Goal: Check status: Check status

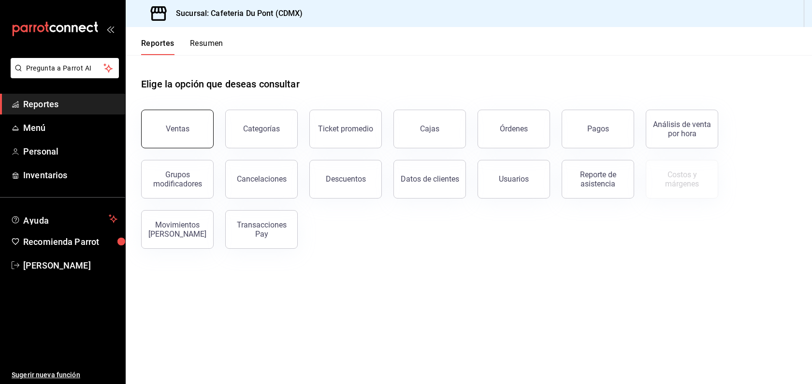
click at [185, 141] on button "Ventas" at bounding box center [177, 129] width 72 height 39
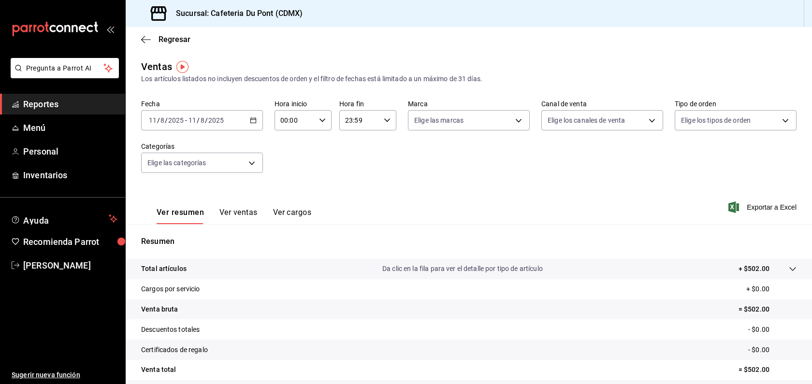
click at [252, 215] on button "Ver ventas" at bounding box center [238, 216] width 38 height 16
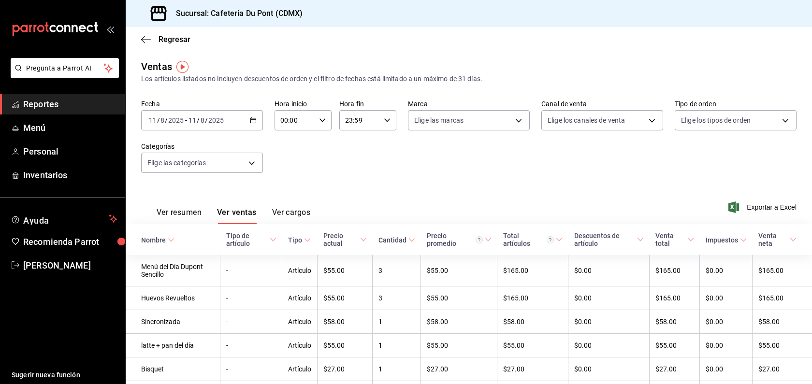
click at [175, 125] on div "[DATE] [DATE] - [DATE] [DATE]" at bounding box center [202, 120] width 122 height 20
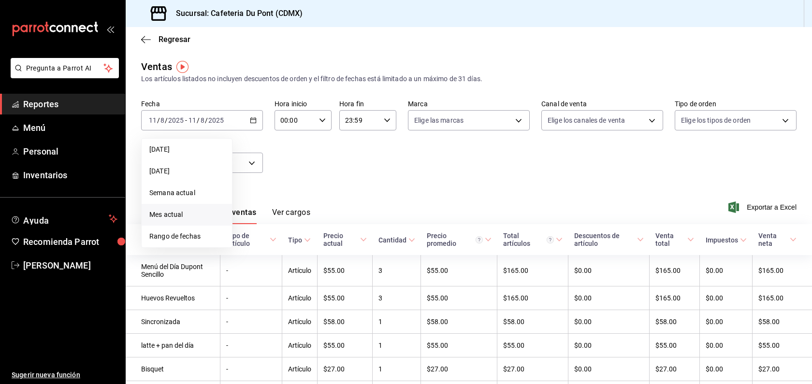
click at [180, 211] on span "Mes actual" at bounding box center [186, 215] width 75 height 10
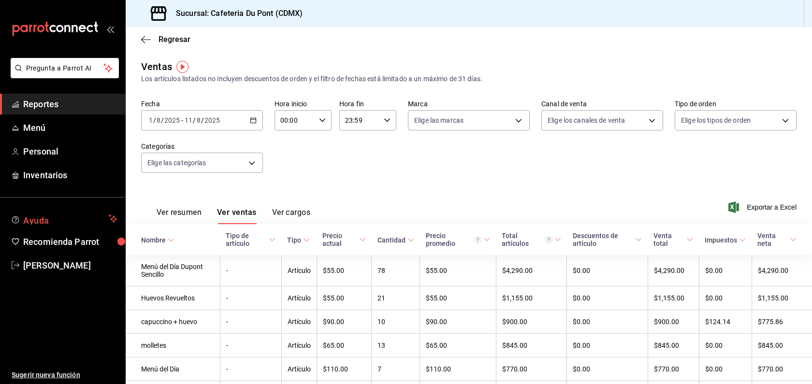
click at [171, 211] on button "Ver resumen" at bounding box center [179, 216] width 45 height 16
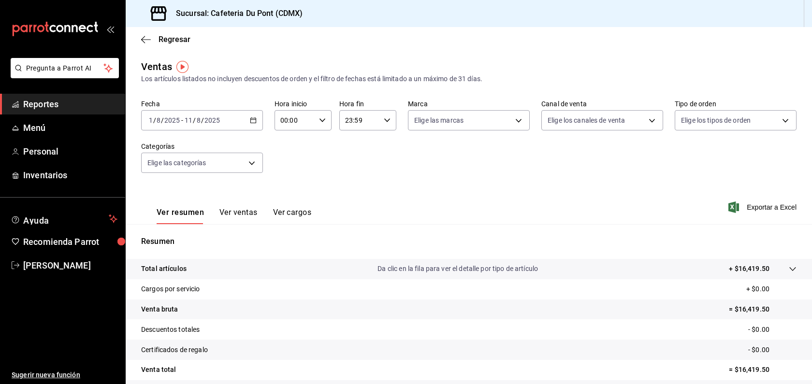
click at [70, 101] on span "Reportes" at bounding box center [70, 104] width 94 height 13
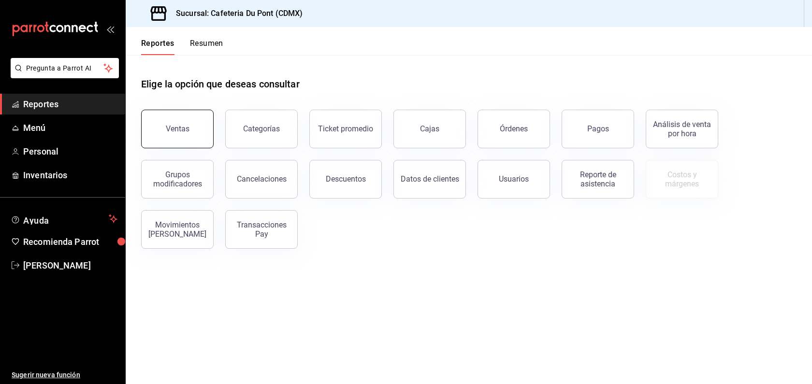
click at [193, 124] on button "Ventas" at bounding box center [177, 129] width 72 height 39
